Goal: Task Accomplishment & Management: Use online tool/utility

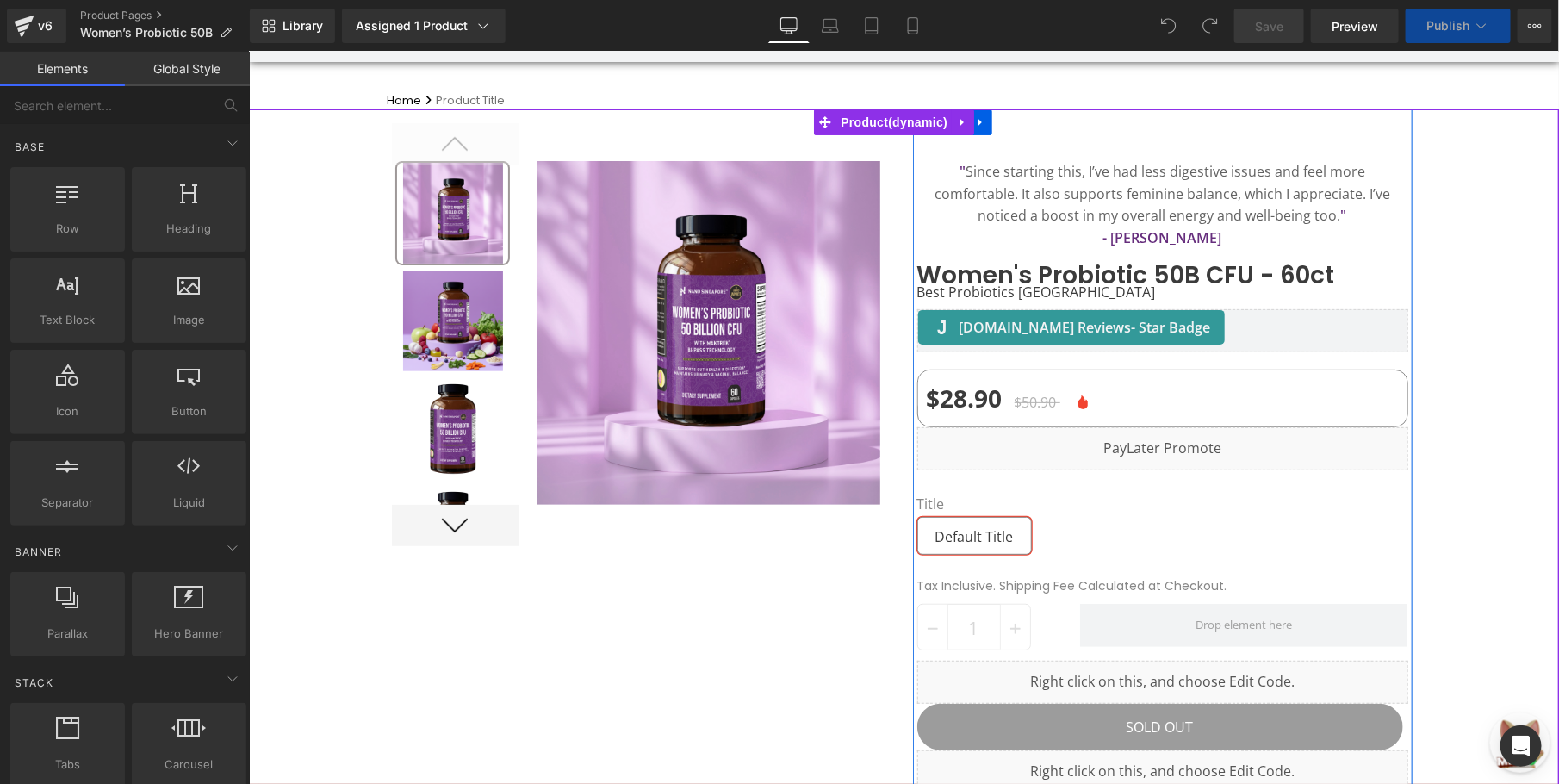
scroll to position [258, 0]
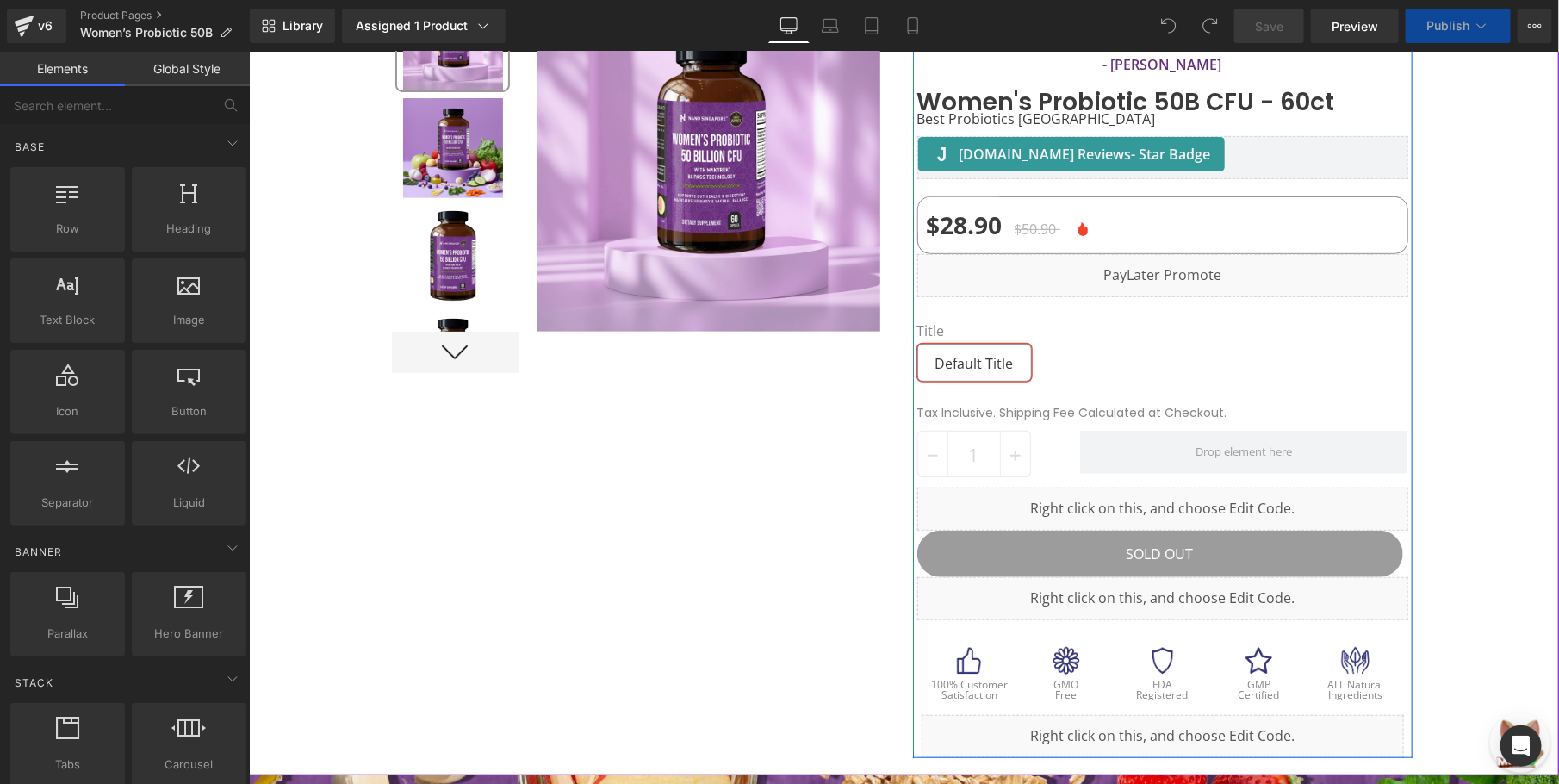
click at [1106, 439] on span at bounding box center [1243, 451] width 328 height 43
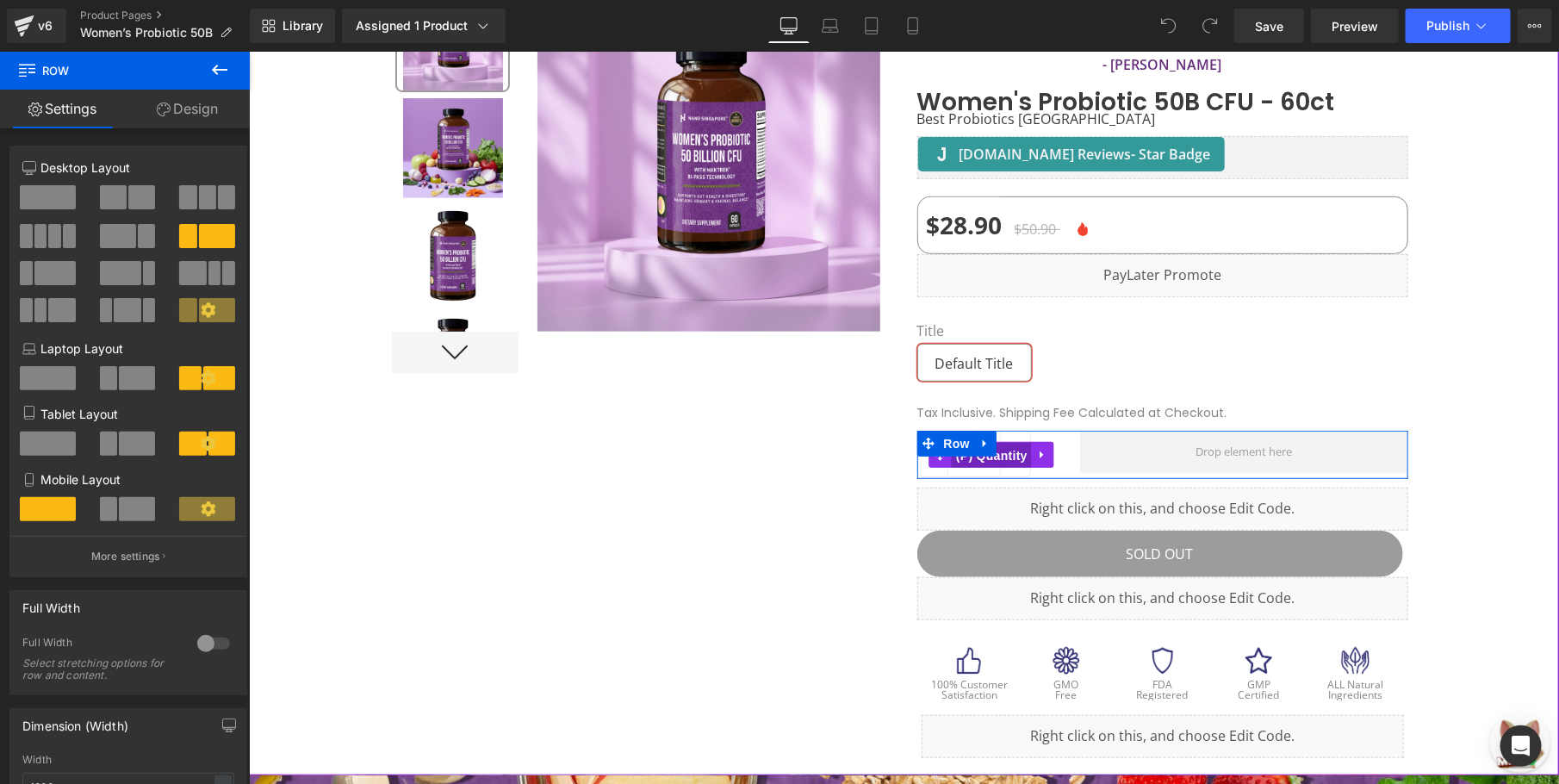
click at [987, 457] on span "(P) Quantity" at bounding box center [990, 454] width 80 height 26
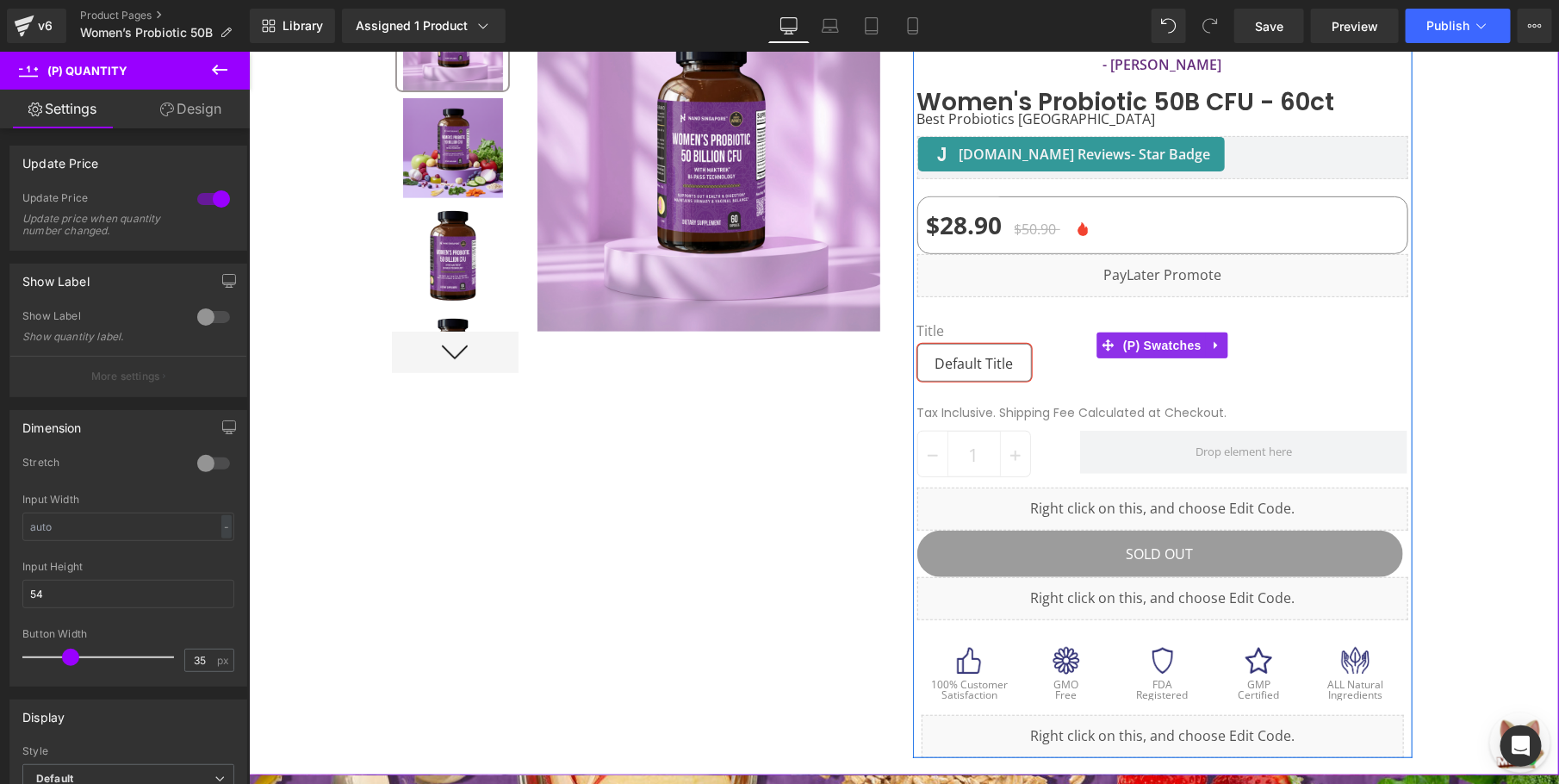
click at [980, 347] on span "Default Title" at bounding box center [973, 362] width 79 height 36
click at [1481, 330] on div at bounding box center [903, 355] width 1310 height 839
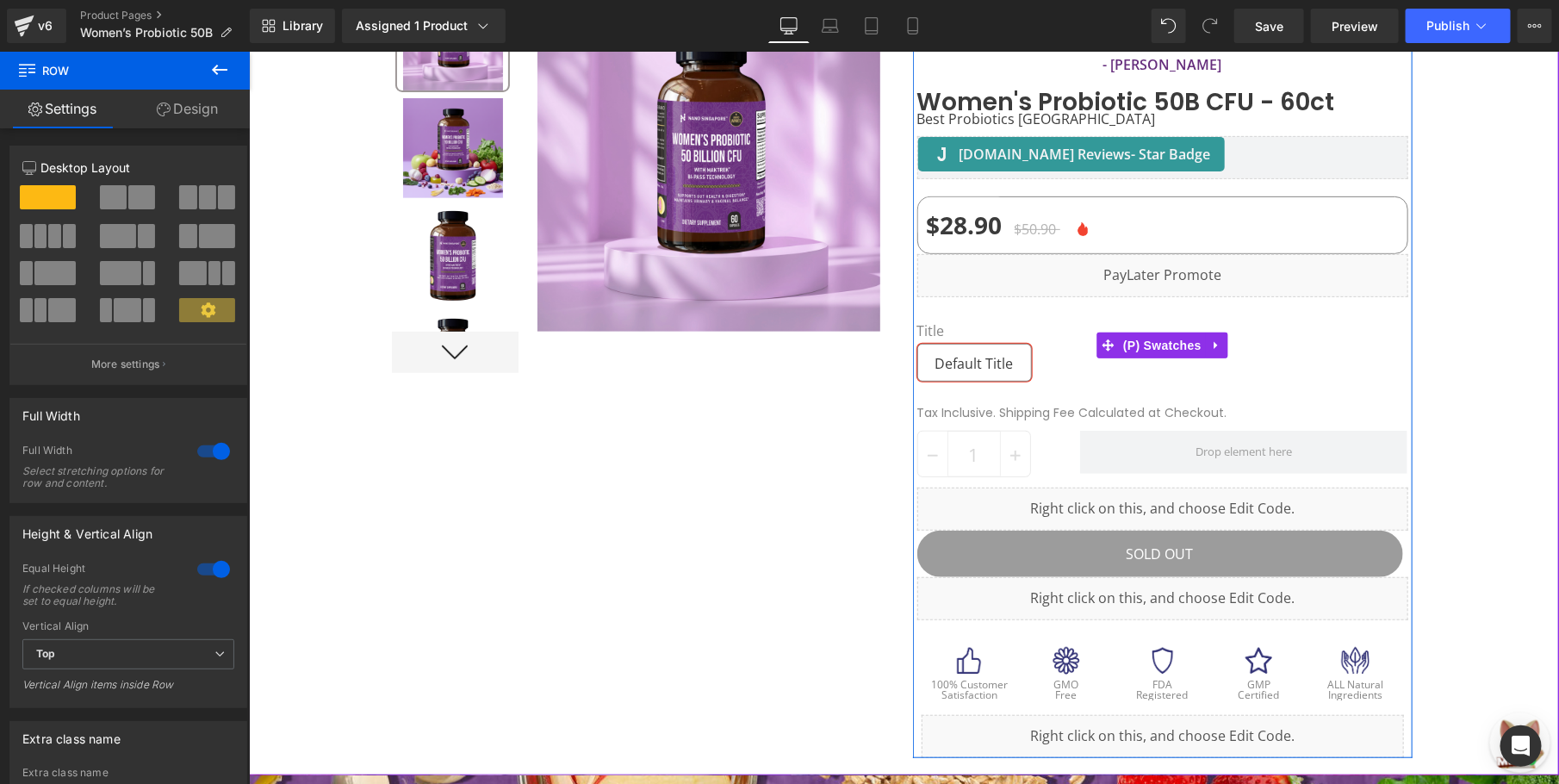
click at [951, 356] on span "Default Title" at bounding box center [973, 362] width 79 height 36
click at [956, 345] on span "Default Title" at bounding box center [973, 362] width 79 height 36
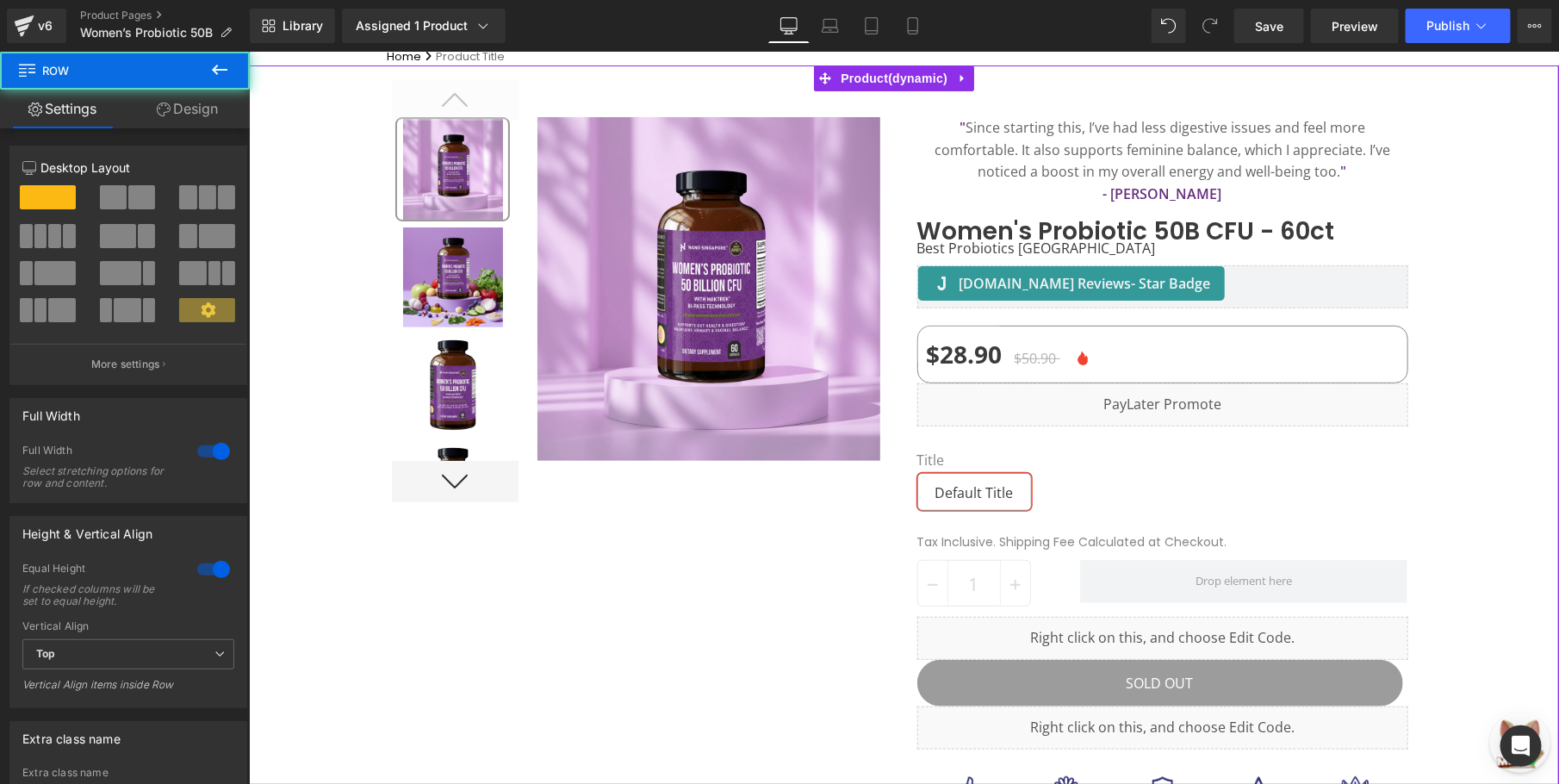
click at [1435, 248] on div at bounding box center [903, 484] width 1310 height 839
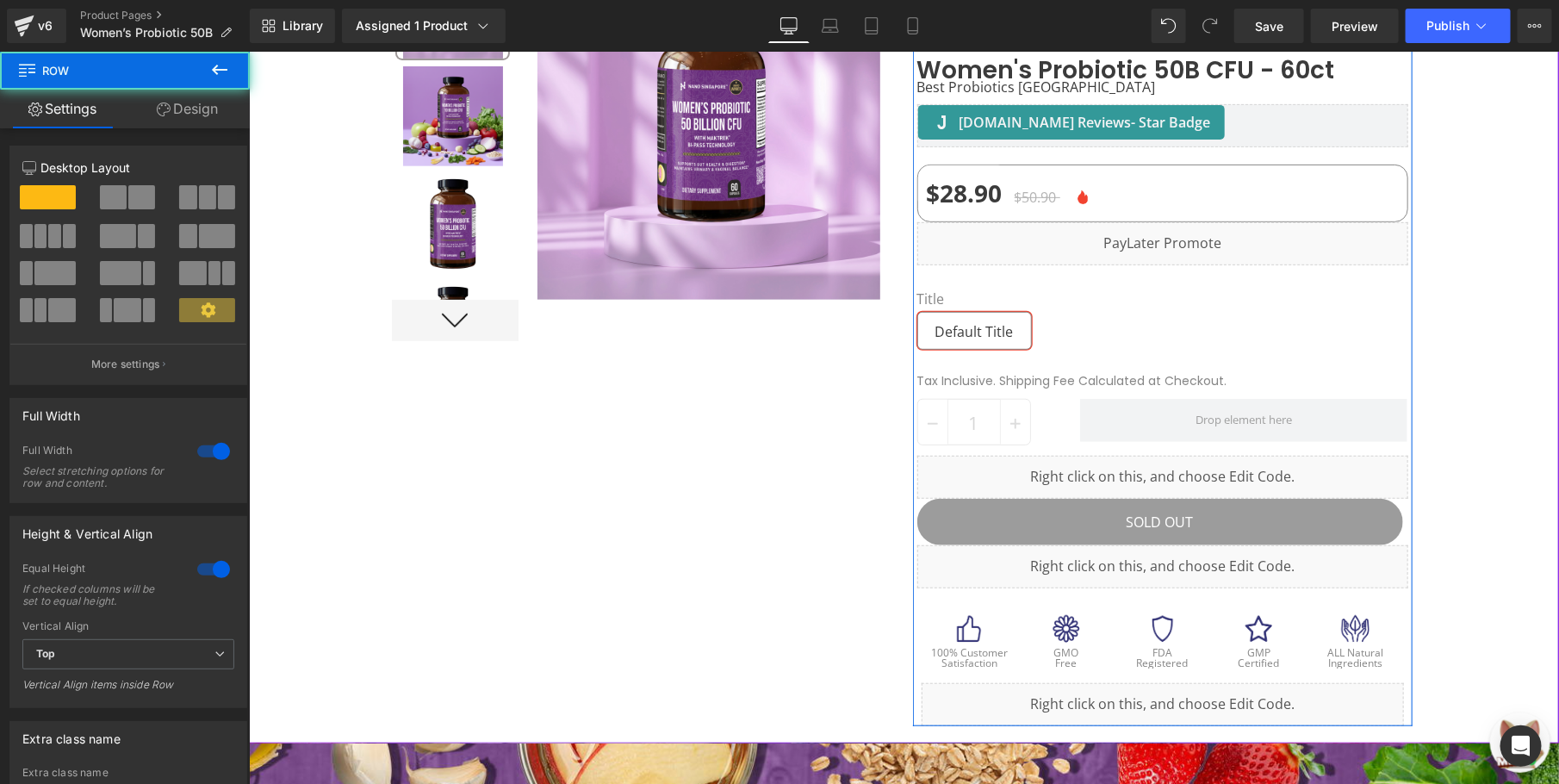
scroll to position [387, 0]
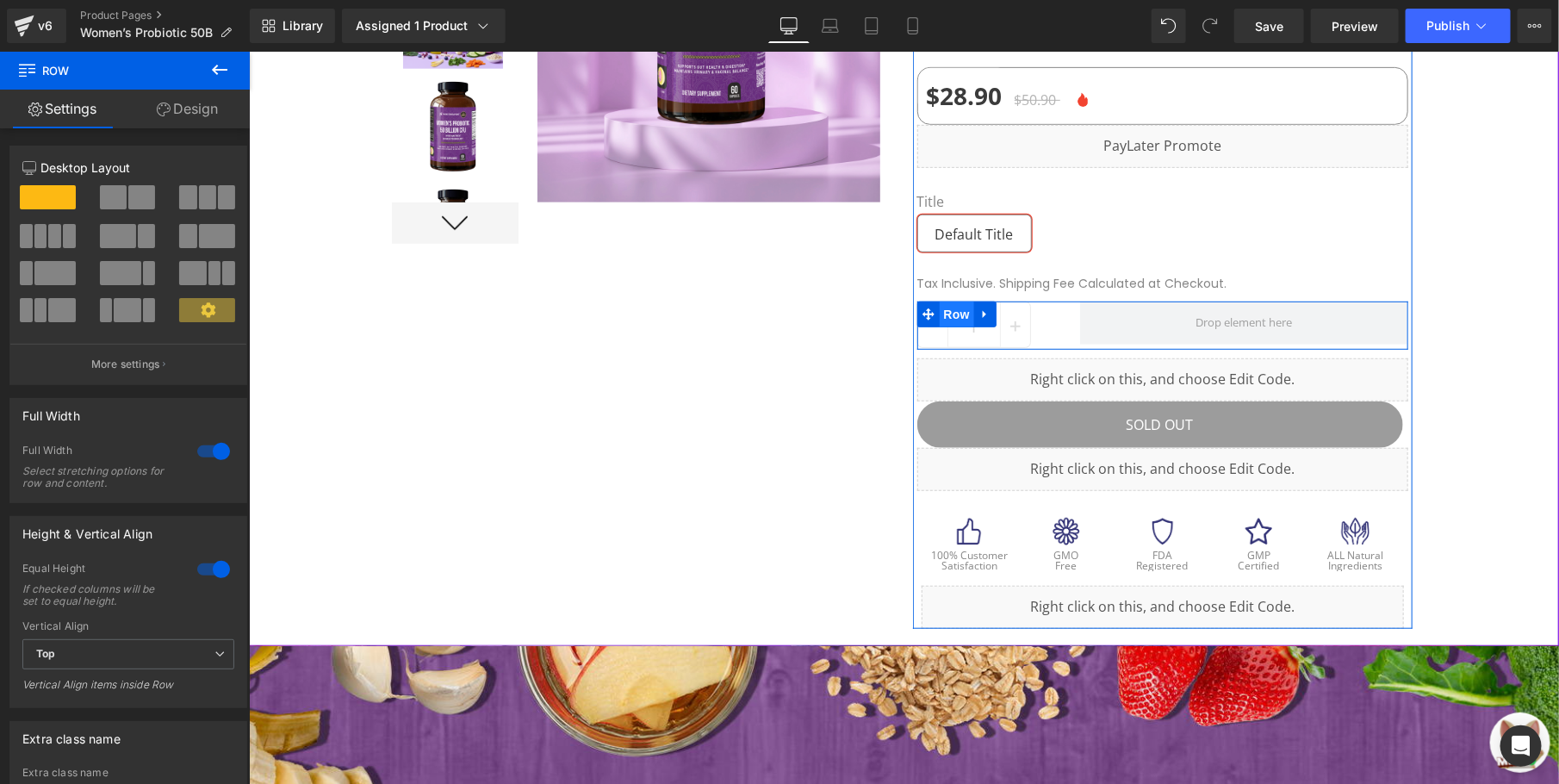
click at [944, 309] on span "Row" at bounding box center [956, 313] width 34 height 26
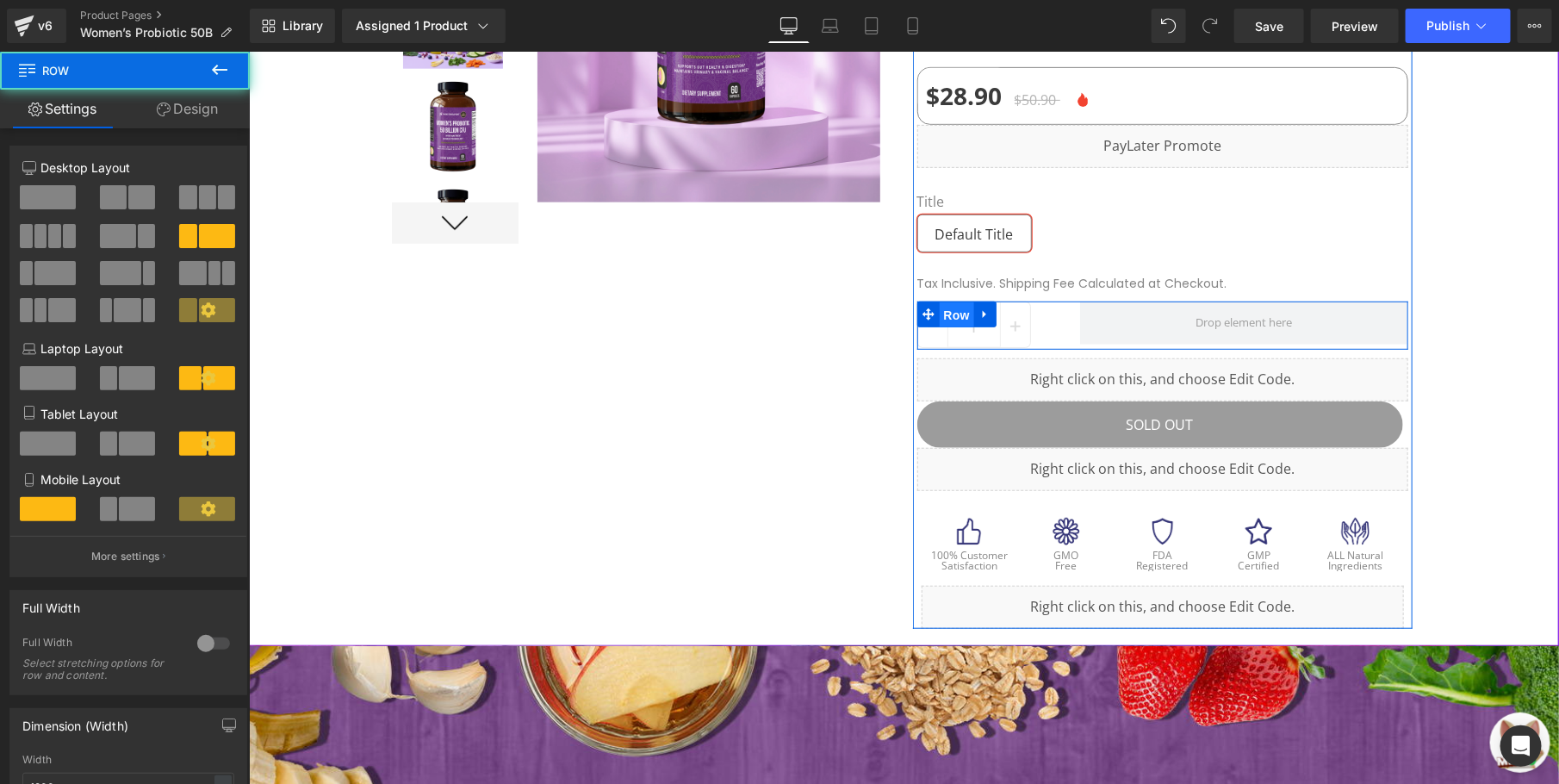
click at [944, 309] on span "Row" at bounding box center [956, 314] width 34 height 26
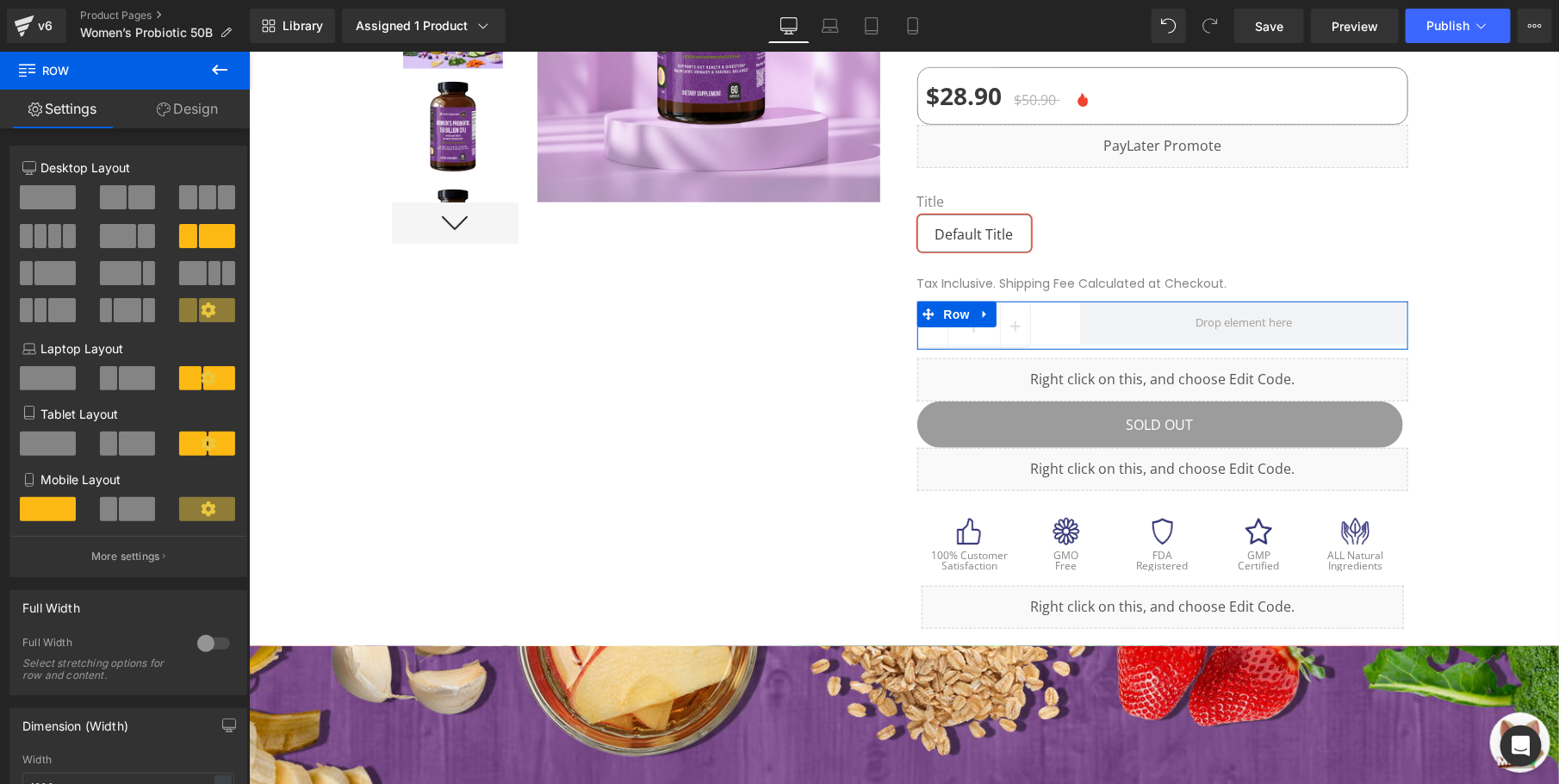
click at [192, 108] on link "Design" at bounding box center [188, 108] width 125 height 39
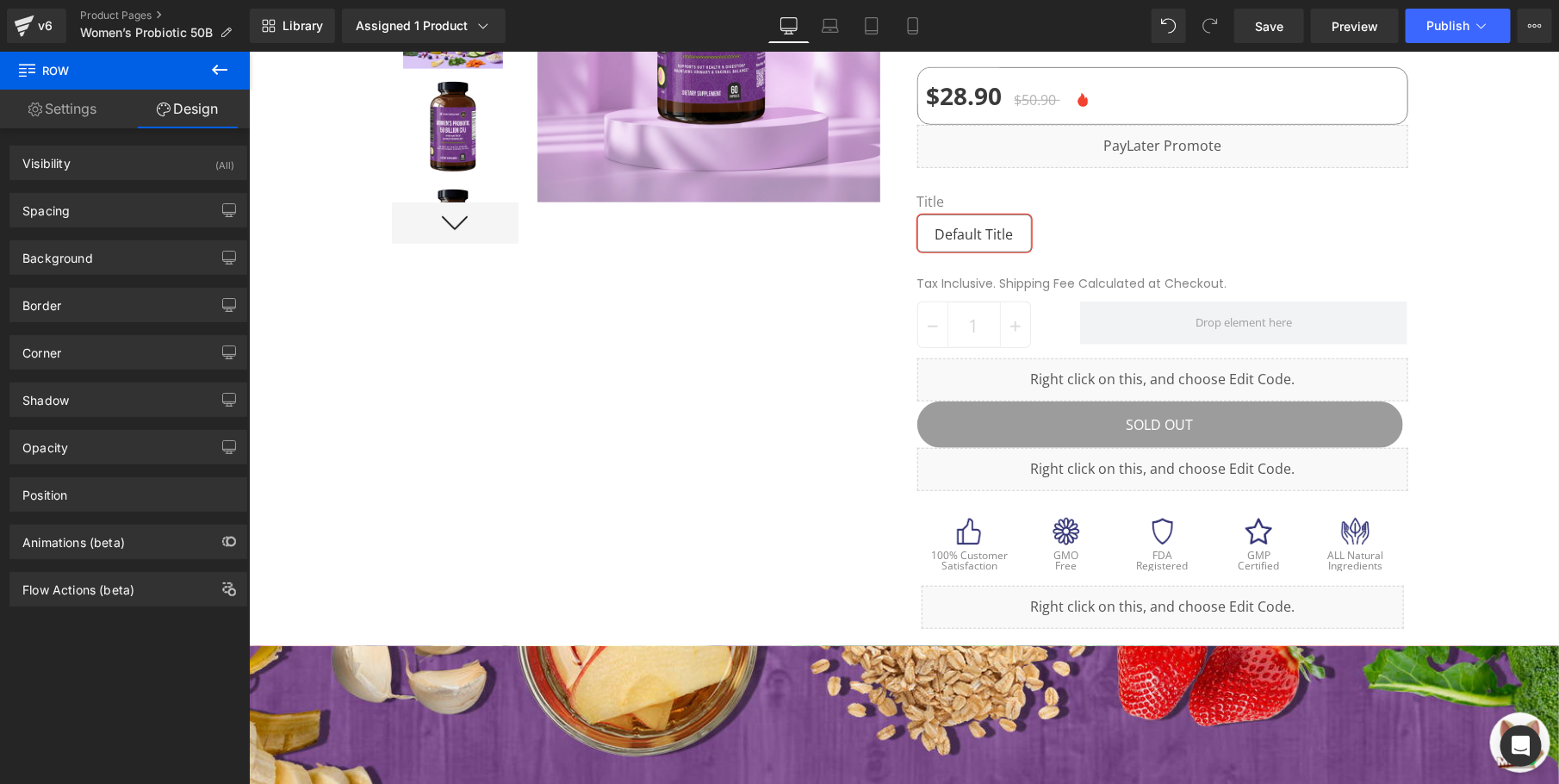
click at [76, 81] on span "Row" at bounding box center [103, 70] width 172 height 38
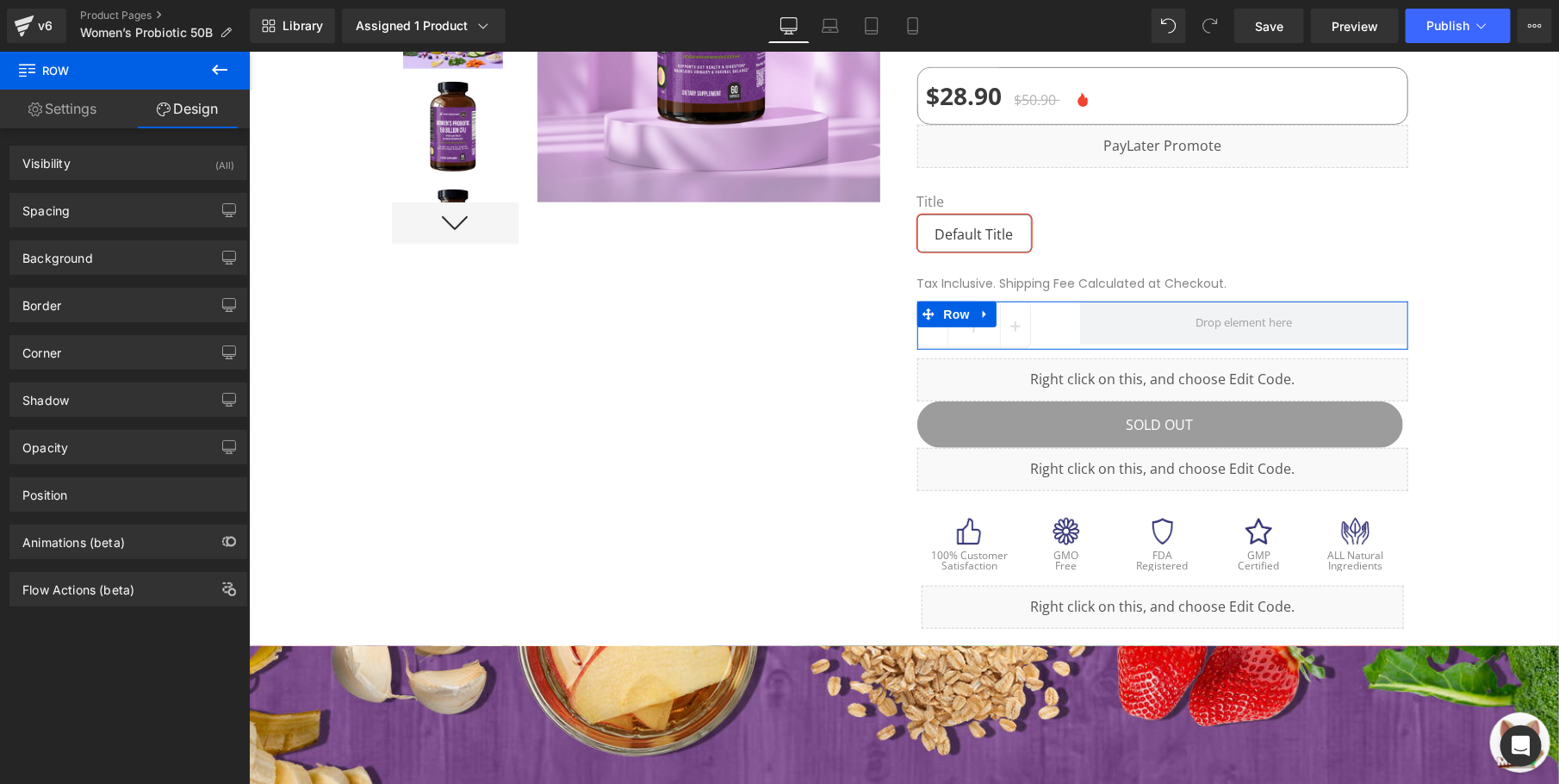
click at [75, 103] on link "Settings" at bounding box center [63, 108] width 125 height 39
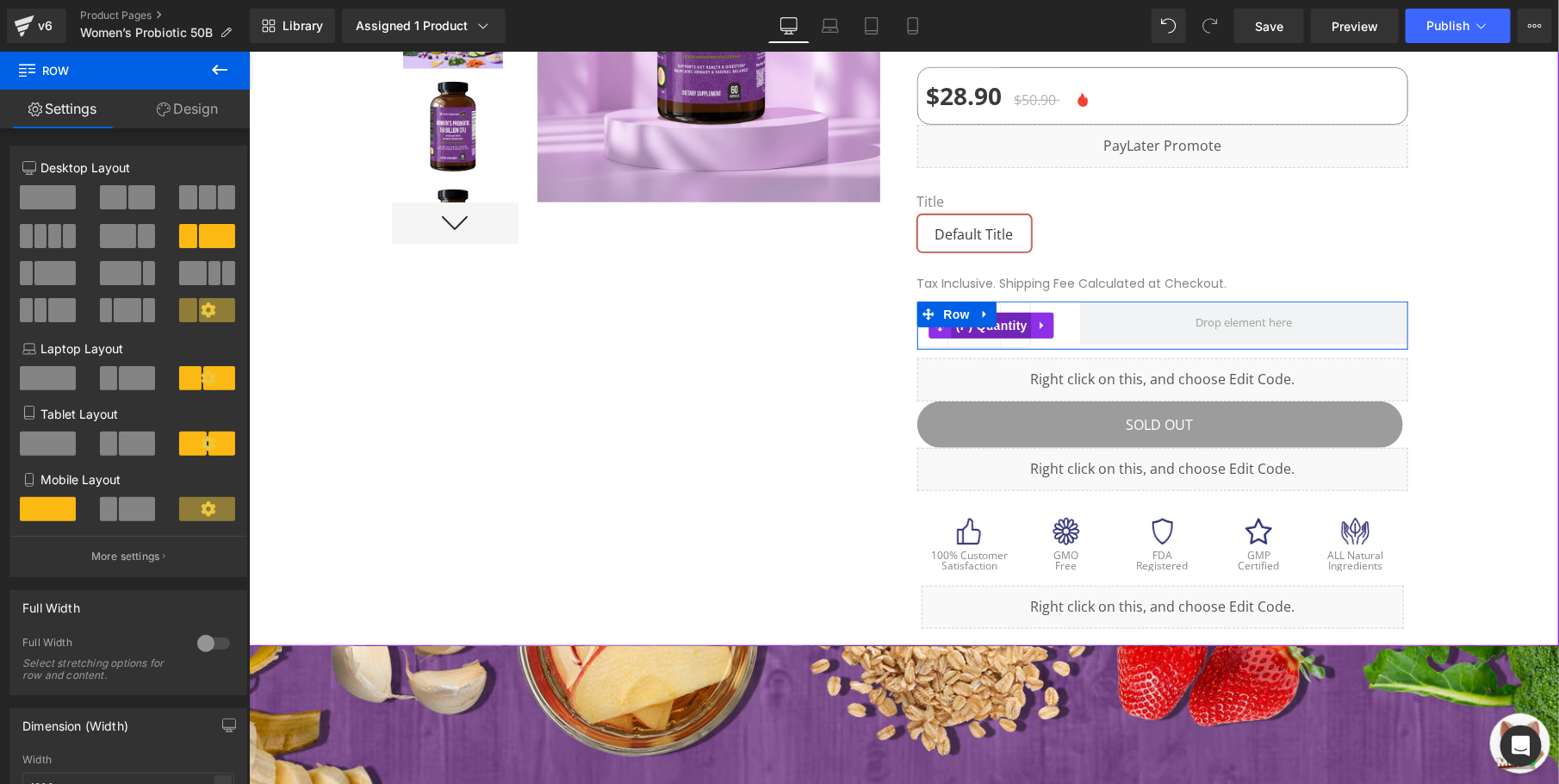
click at [996, 332] on span "(P) Quantity" at bounding box center [990, 324] width 80 height 26
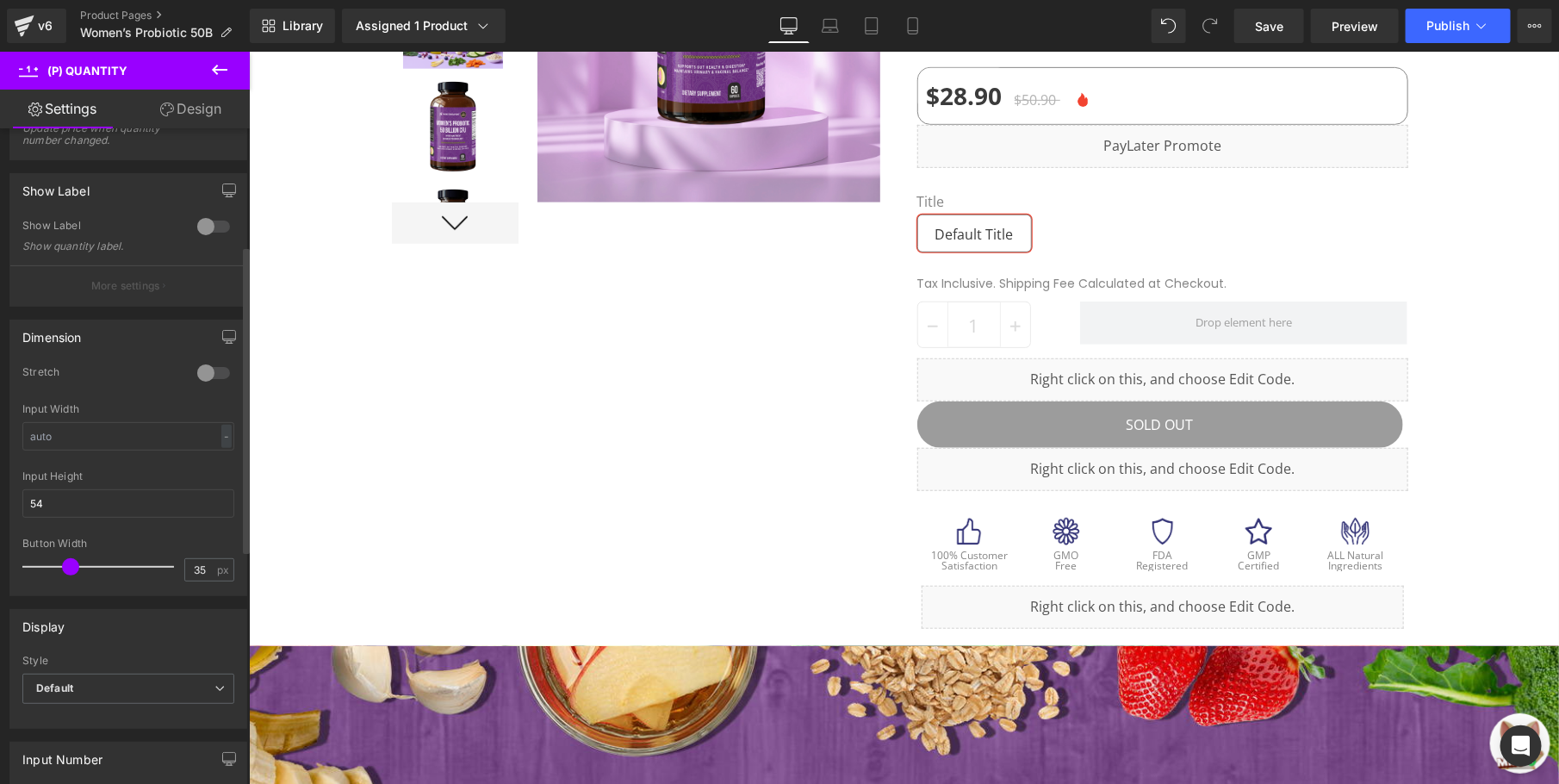
scroll to position [0, 0]
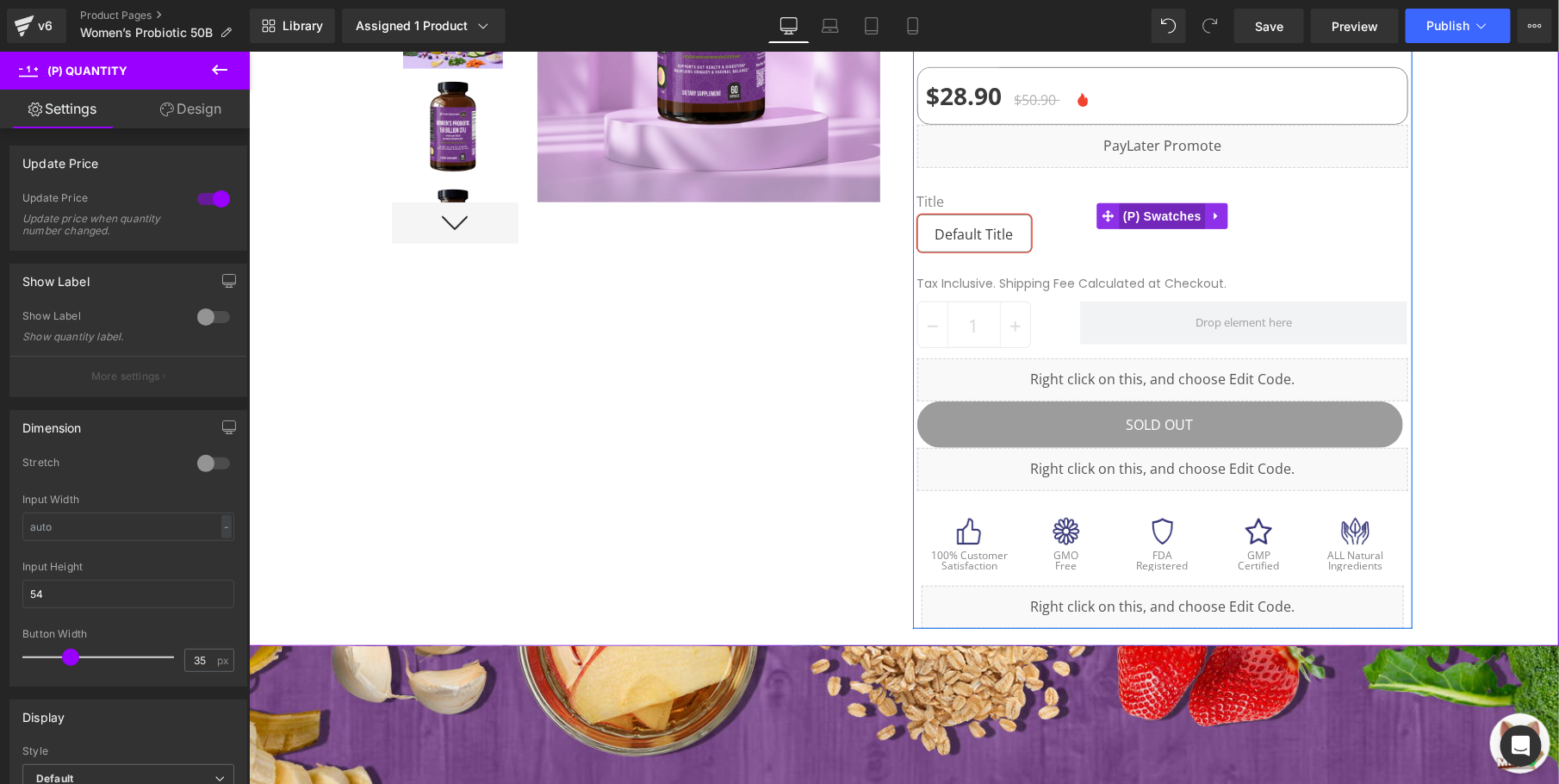
click at [1136, 214] on span "(P) Swatches" at bounding box center [1161, 215] width 87 height 26
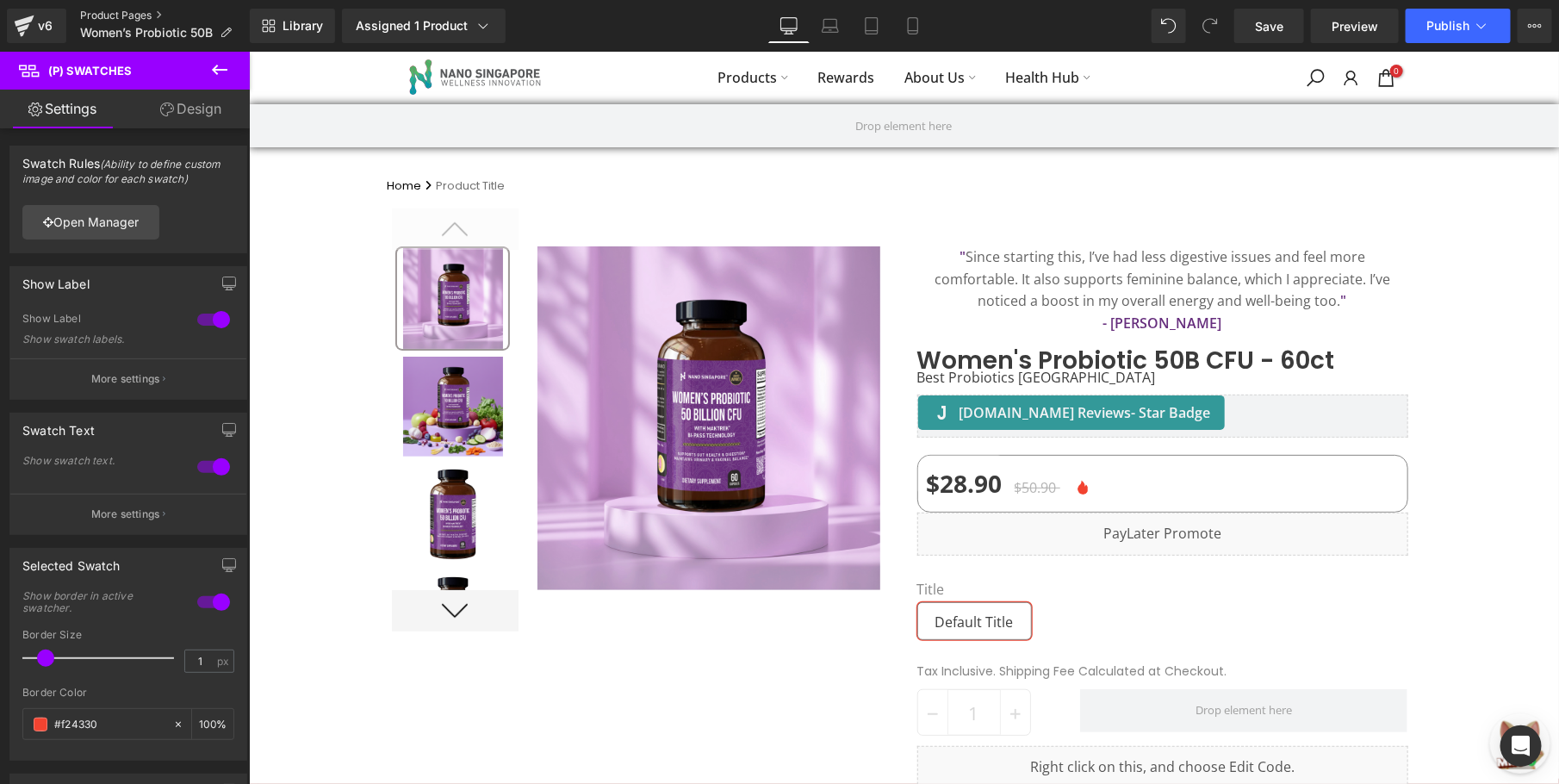
click at [127, 10] on link "Product Pages" at bounding box center [164, 15] width 170 height 14
